Goal: Information Seeking & Learning: Learn about a topic

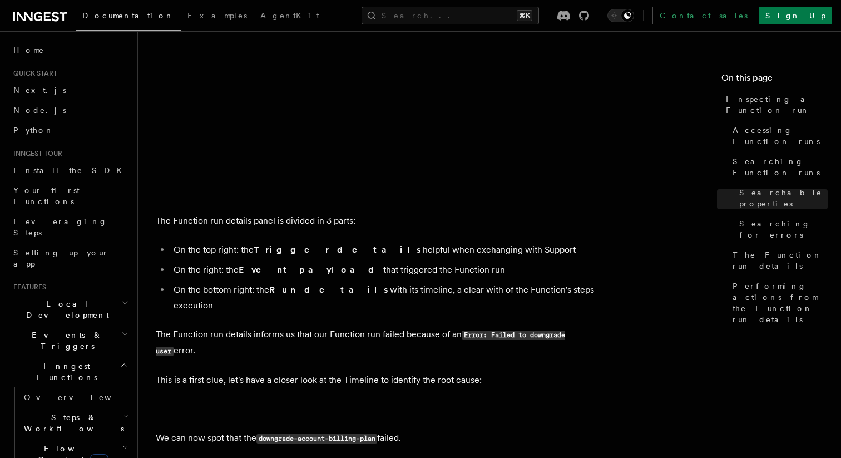
scroll to position [1919, 0]
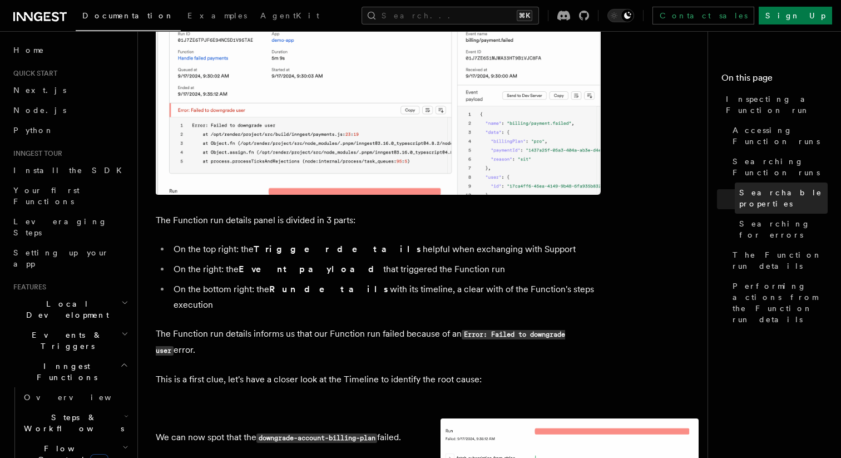
click at [795, 187] on span "Searchable properties" at bounding box center [784, 198] width 88 height 22
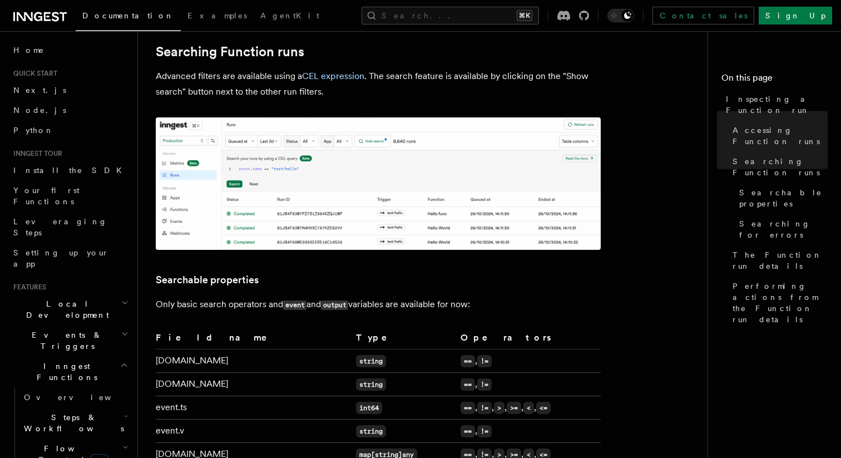
scroll to position [574, 0]
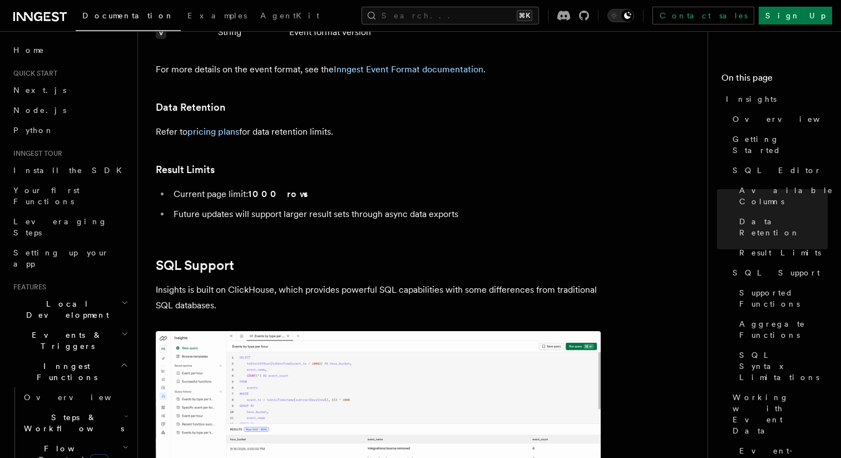
scroll to position [1709, 0]
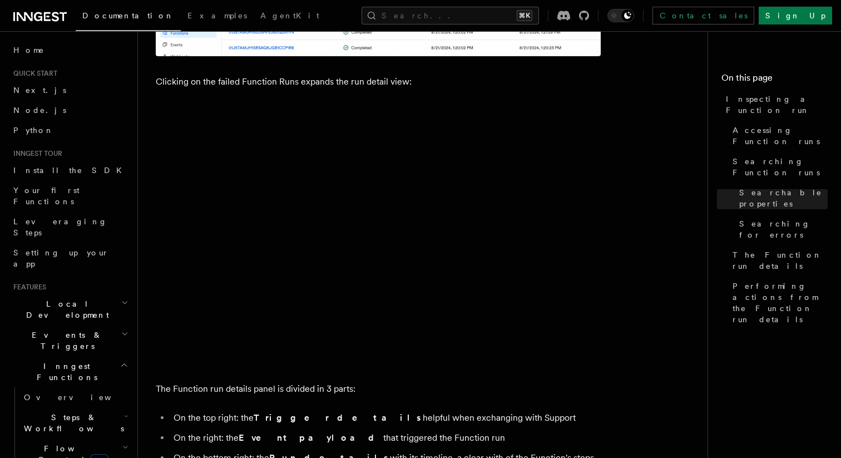
scroll to position [1755, 0]
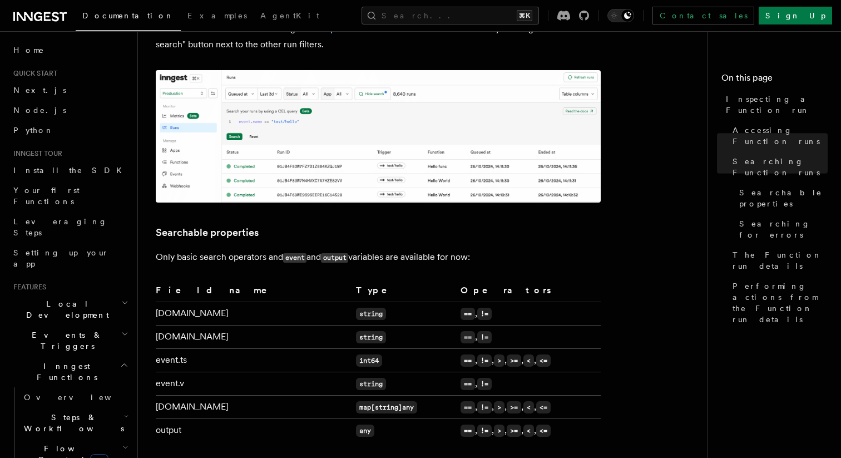
scroll to position [603, 0]
